Goal: Transaction & Acquisition: Book appointment/travel/reservation

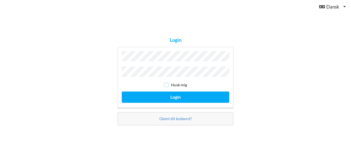
click at [166, 82] on input "checkbox" at bounding box center [166, 84] width 5 height 5
checkbox input "true"
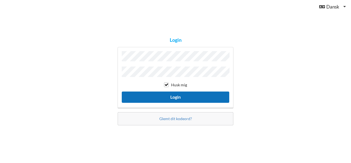
click at [175, 94] on button "Login" at bounding box center [175, 96] width 107 height 11
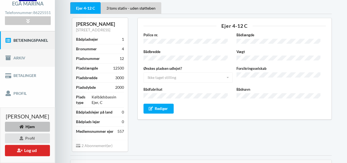
scroll to position [38, 0]
click at [24, 109] on link "Booking" at bounding box center [27, 111] width 55 height 18
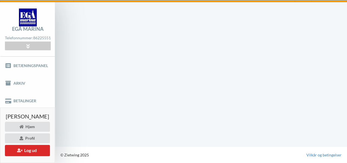
scroll to position [12, 0]
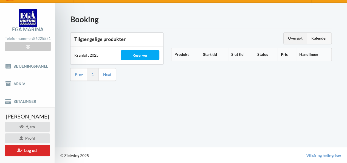
click at [317, 36] on div "Kalender" at bounding box center [319, 38] width 24 height 11
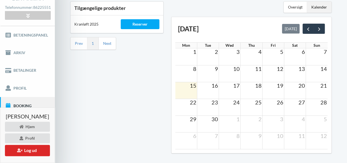
scroll to position [42, 0]
click at [319, 26] on span "next" at bounding box center [319, 29] width 6 height 6
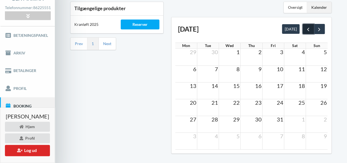
click at [308, 26] on span "prev" at bounding box center [308, 29] width 6 height 6
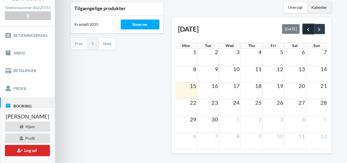
click at [308, 26] on span "prev" at bounding box center [308, 29] width 6 height 6
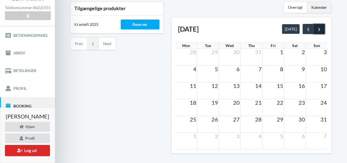
click at [319, 27] on span "next" at bounding box center [319, 29] width 6 height 6
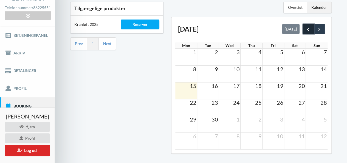
click at [307, 26] on span "prev" at bounding box center [308, 29] width 6 height 6
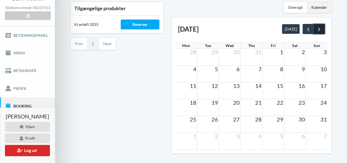
click at [318, 27] on span "next" at bounding box center [319, 29] width 6 height 6
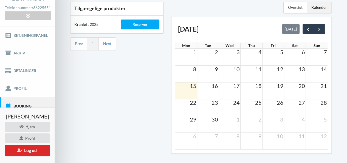
drag, startPoint x: 338, startPoint y: 98, endPoint x: 334, endPoint y: 84, distance: 14.5
click at [334, 84] on div "Booking Tilgængelige produkter Kranløft 2025 Reserver Prev 1 Next Oversigt Kale…" at bounding box center [201, 70] width 292 height 197
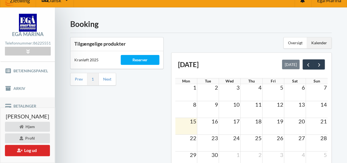
scroll to position [0, 0]
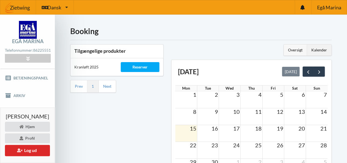
click at [295, 48] on div "Oversigt" at bounding box center [294, 49] width 23 height 11
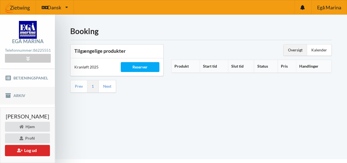
click at [19, 94] on link "Arkiv" at bounding box center [27, 96] width 55 height 18
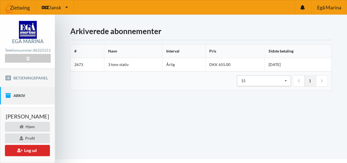
click at [37, 75] on link "Betjeningspanel" at bounding box center [27, 78] width 55 height 18
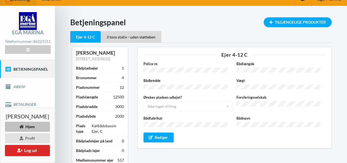
scroll to position [7, 0]
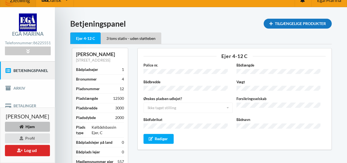
click at [291, 22] on div "Tilgængelige Produkter" at bounding box center [297, 24] width 68 height 10
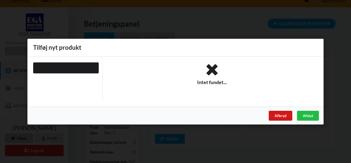
click at [280, 115] on div "Afbryd" at bounding box center [281, 115] width 24 height 10
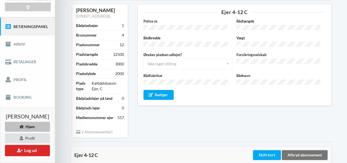
scroll to position [52, 0]
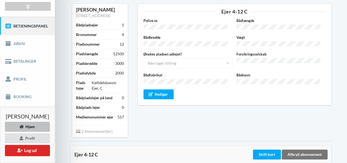
click at [24, 112] on link "Venteliste" at bounding box center [27, 114] width 55 height 18
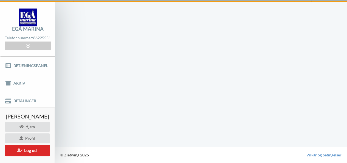
scroll to position [12, 0]
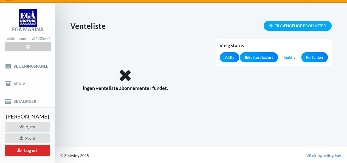
click at [73, 95] on div "Tilgængelige produkter Venteliste Vælg status Aktiv Ikke færdiggjort Inaktiv Fo…" at bounding box center [201, 75] width 292 height 144
click at [44, 101] on link "Betalinger" at bounding box center [27, 101] width 55 height 18
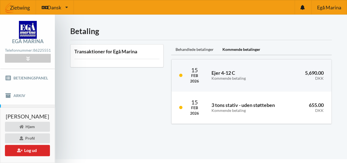
scroll to position [12, 0]
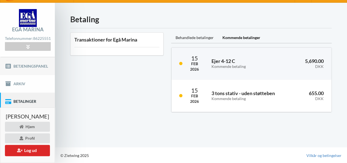
click at [39, 63] on link "Betjeningspanel" at bounding box center [27, 66] width 55 height 18
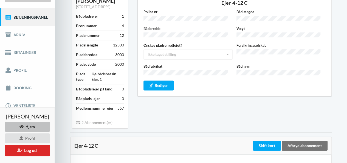
scroll to position [59, 0]
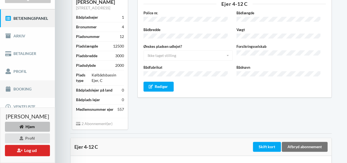
click at [20, 87] on link "Booking" at bounding box center [27, 89] width 55 height 18
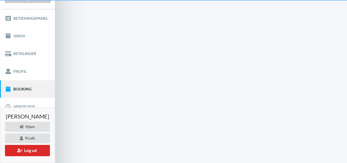
scroll to position [12, 0]
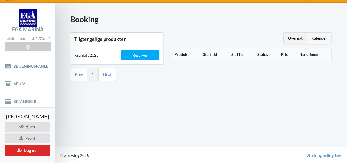
click at [316, 36] on div "Kalender" at bounding box center [319, 38] width 24 height 11
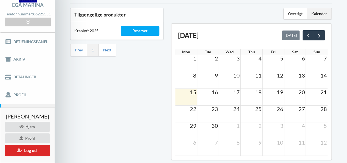
scroll to position [36, 0]
click at [325, 57] on span "7" at bounding box center [325, 58] width 4 height 7
click at [318, 33] on span "next" at bounding box center [319, 36] width 6 height 6
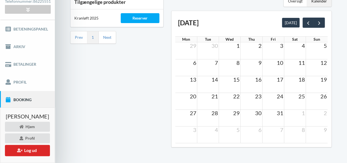
scroll to position [49, 0]
click at [236, 63] on td "8" at bounding box center [230, 62] width 22 height 7
click at [235, 62] on td "8" at bounding box center [230, 62] width 22 height 7
click at [233, 81] on td "15" at bounding box center [230, 79] width 22 height 7
click at [262, 62] on span "9" at bounding box center [260, 62] width 4 height 7
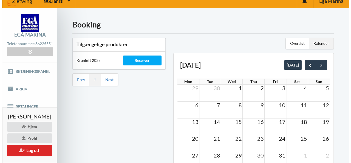
scroll to position [6, 0]
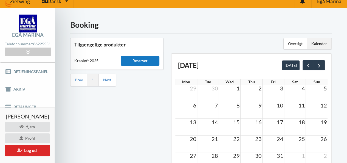
click at [149, 58] on div "Reserver" at bounding box center [140, 61] width 39 height 10
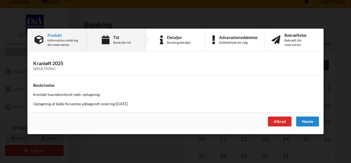
click at [117, 39] on div "Tid" at bounding box center [122, 37] width 18 height 4
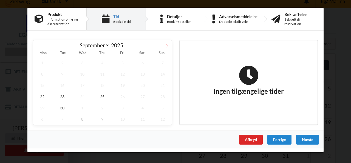
click at [167, 44] on icon at bounding box center [167, 46] width 4 height 4
select select "9"
click at [82, 72] on span "8" at bounding box center [82, 73] width 18 height 11
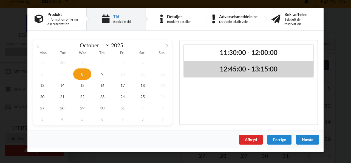
click at [210, 67] on h2 "12:45:00 - 13:15:00" at bounding box center [249, 69] width 122 height 8
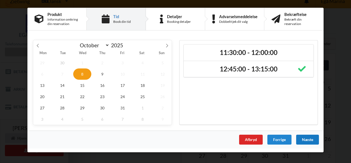
click at [306, 136] on div "Næste" at bounding box center [307, 139] width 23 height 10
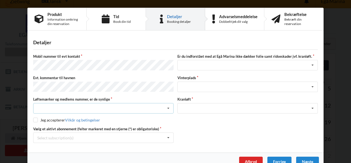
click at [125, 103] on div "Nej, jeg kontakter havnekontoret inden løftet Ja, mine mærker er synlige og int…" at bounding box center [103, 108] width 140 height 10
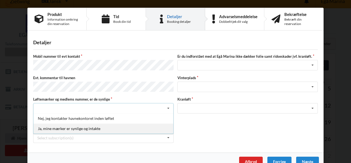
click at [73, 124] on div "Ja, mine mærker er synlige og intakte" at bounding box center [103, 128] width 140 height 10
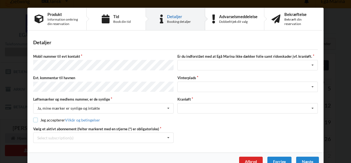
click at [35, 117] on input "checkbox" at bounding box center [35, 119] width 5 height 5
checkbox input "true"
click at [131, 132] on div "Select subscription(s) * Ejer 4-12 C * 3 tons stativ - uden støtteben" at bounding box center [103, 137] width 140 height 10
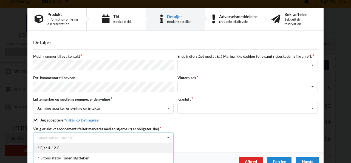
click at [119, 144] on div "* Ejer 4-12 C" at bounding box center [103, 147] width 140 height 10
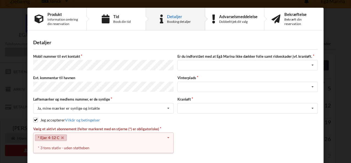
click at [119, 144] on div "* 3 tons stativ - uden støtteben" at bounding box center [103, 147] width 140 height 10
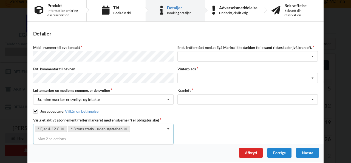
scroll to position [0, 0]
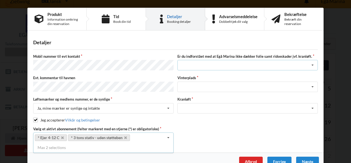
click at [240, 61] on div "Jeg har tæpper med og tager selv ansvaret for eventuelle folie samt ridseskader…" at bounding box center [247, 65] width 140 height 10
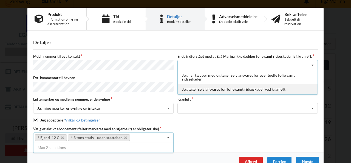
click at [222, 87] on div "Jeg tager selv ansvaret for folie samt ridseskader ved kranløft" at bounding box center [248, 89] width 140 height 10
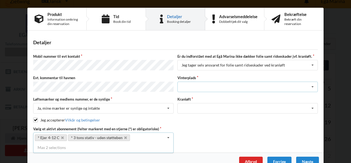
click at [228, 83] on div "Landplads nr. 1 Landplads nr. 2 Landplads nr.3 Landplads nr. 4 Landplads nr. 5 …" at bounding box center [247, 86] width 140 height 10
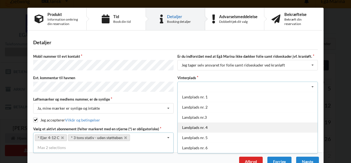
click at [226, 123] on div "Landplads nr. 4" at bounding box center [248, 127] width 140 height 10
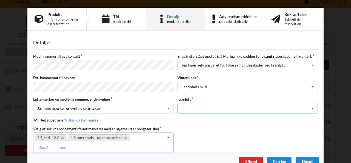
click at [234, 103] on div "Optagning" at bounding box center [247, 108] width 140 height 10
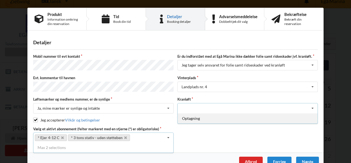
click at [212, 115] on div "Optagning" at bounding box center [248, 118] width 140 height 10
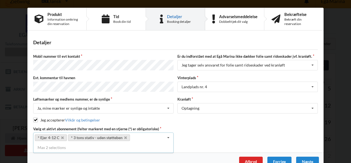
scroll to position [9, 0]
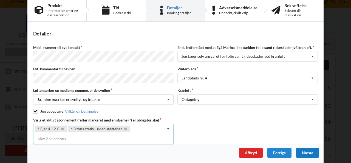
click at [305, 147] on div "Næste" at bounding box center [307, 152] width 23 height 10
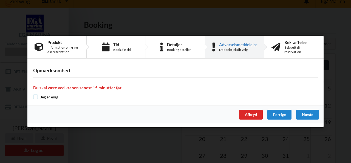
click at [35, 96] on input "checkbox" at bounding box center [35, 96] width 5 height 5
checkbox input "true"
click at [232, 42] on div "Advarselsmeddelelse" at bounding box center [238, 44] width 38 height 4
click at [232, 47] on div "Advarselsmeddelelse Dobbelttjek dit valg" at bounding box center [238, 47] width 38 height 10
click at [277, 113] on div "Forrige" at bounding box center [279, 114] width 24 height 10
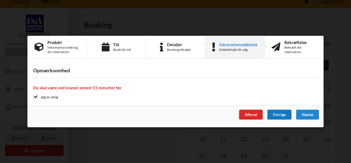
scroll to position [5, 0]
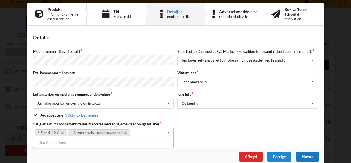
click at [306, 153] on div "Næste" at bounding box center [307, 156] width 23 height 10
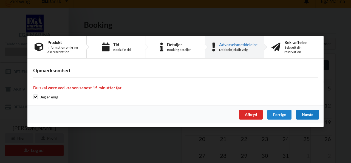
click at [307, 113] on div "Næste" at bounding box center [307, 114] width 23 height 10
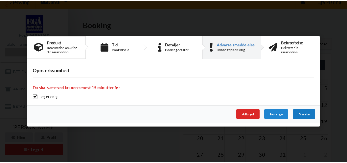
scroll to position [0, 0]
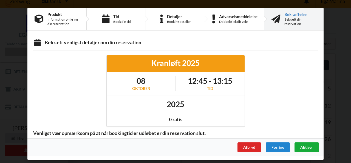
click at [306, 144] on span "Aktiver" at bounding box center [306, 146] width 13 height 5
